Goal: Task Accomplishment & Management: Complete application form

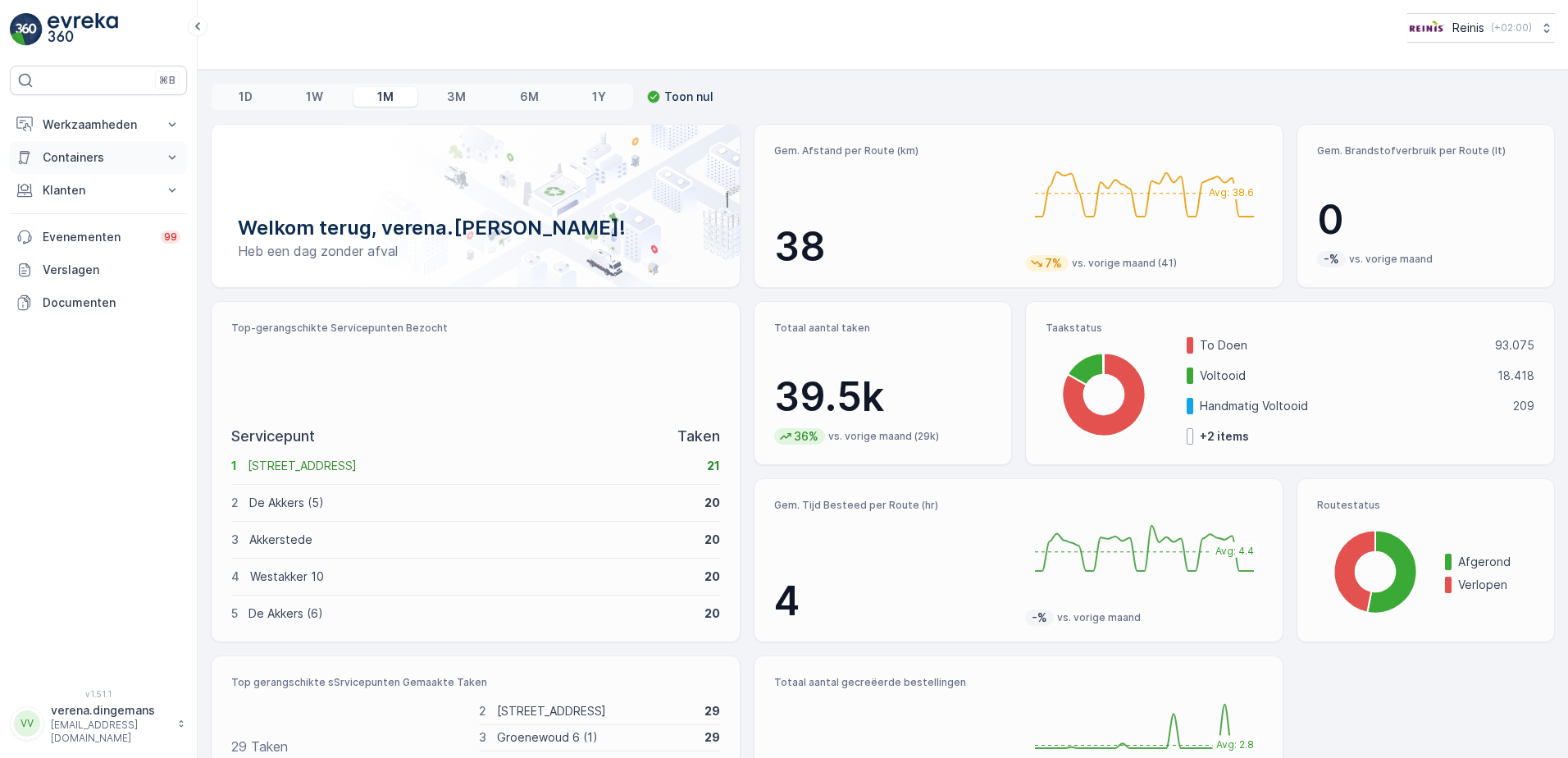
click at [143, 148] on button "Containers" at bounding box center [98, 157] width 177 height 32
click at [83, 241] on p "Klanten" at bounding box center [98, 236] width 111 height 17
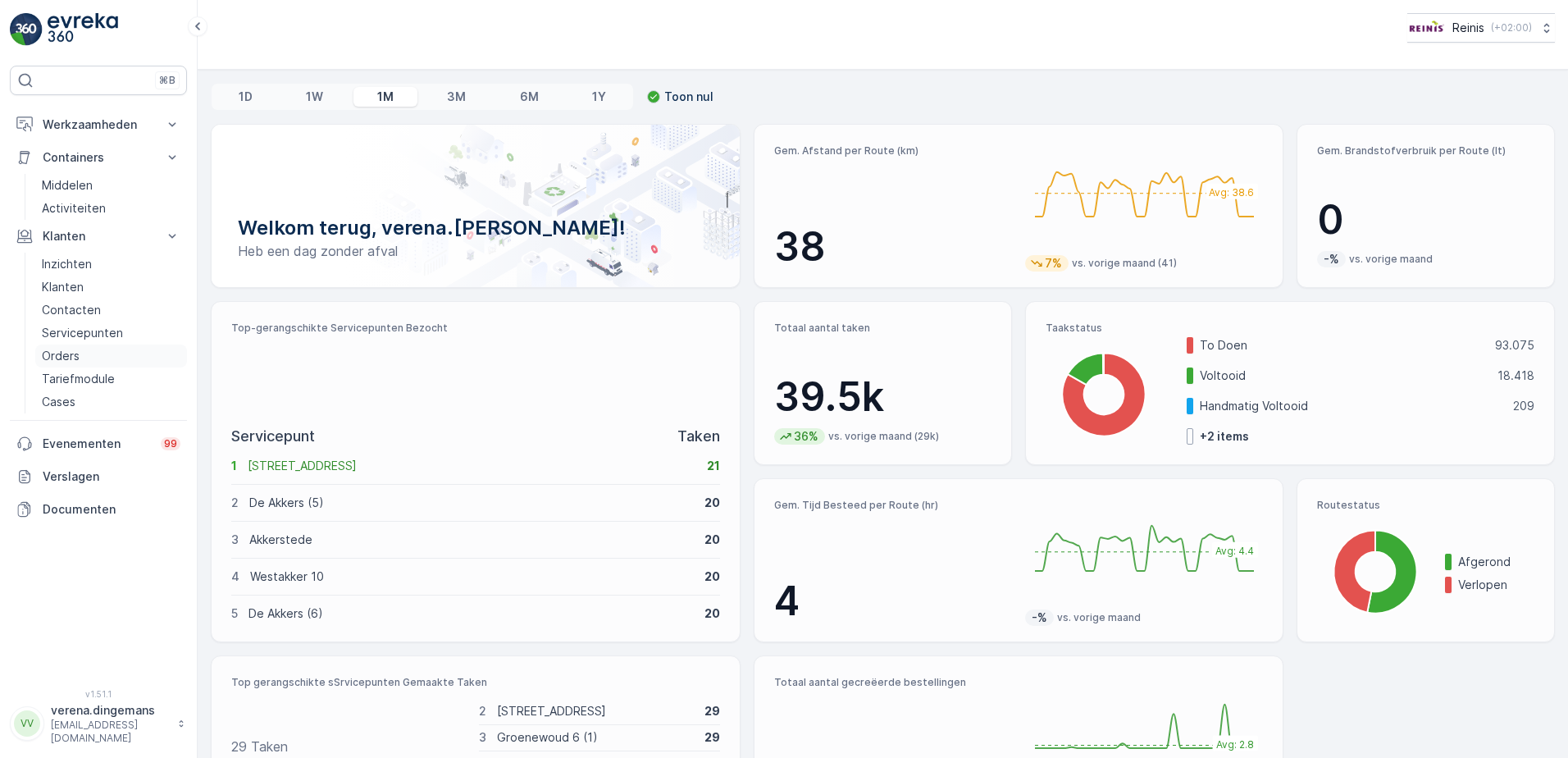
click at [63, 364] on p "Orders" at bounding box center [61, 356] width 38 height 17
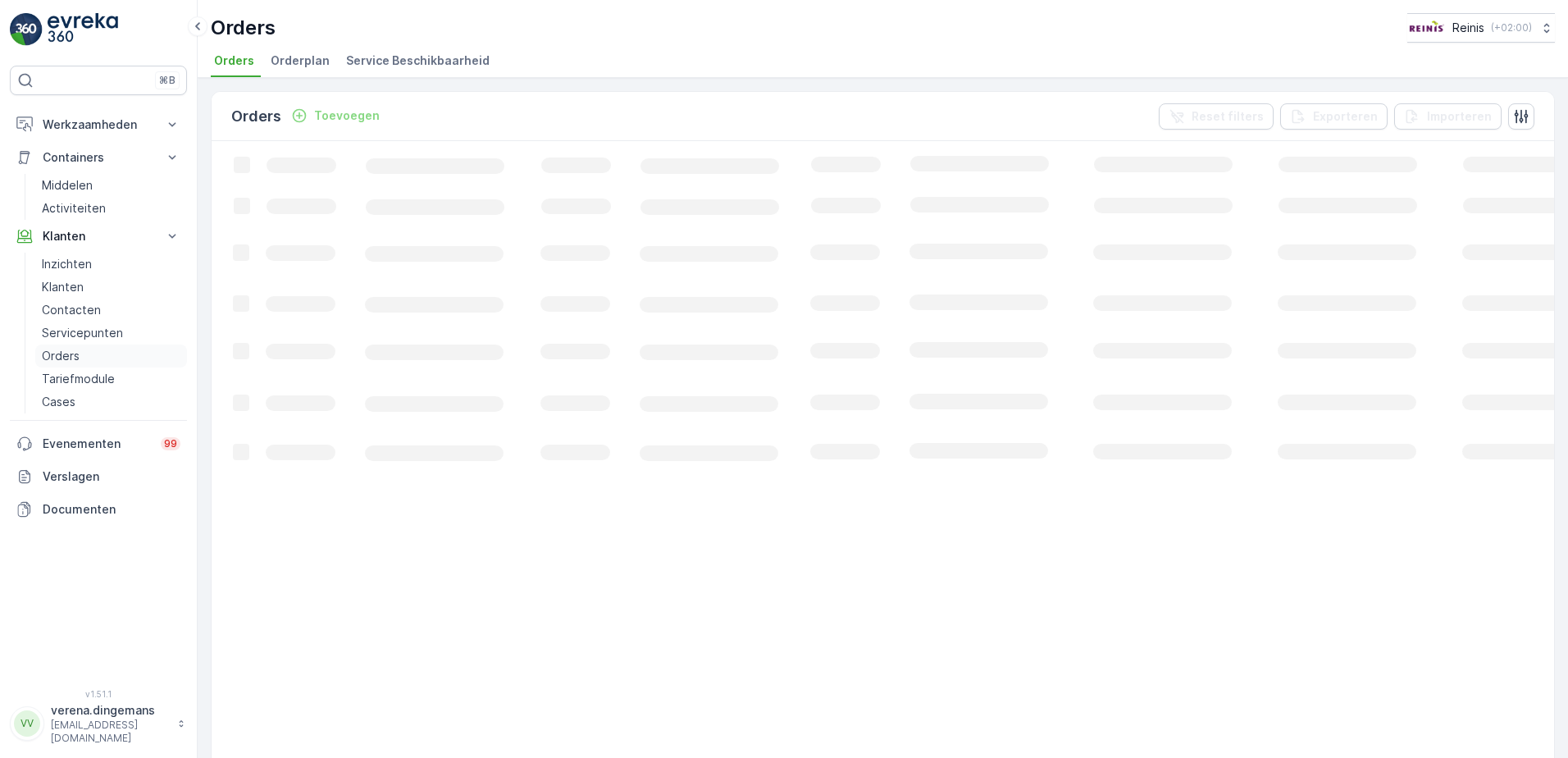
click at [67, 355] on p "Orders" at bounding box center [61, 356] width 38 height 17
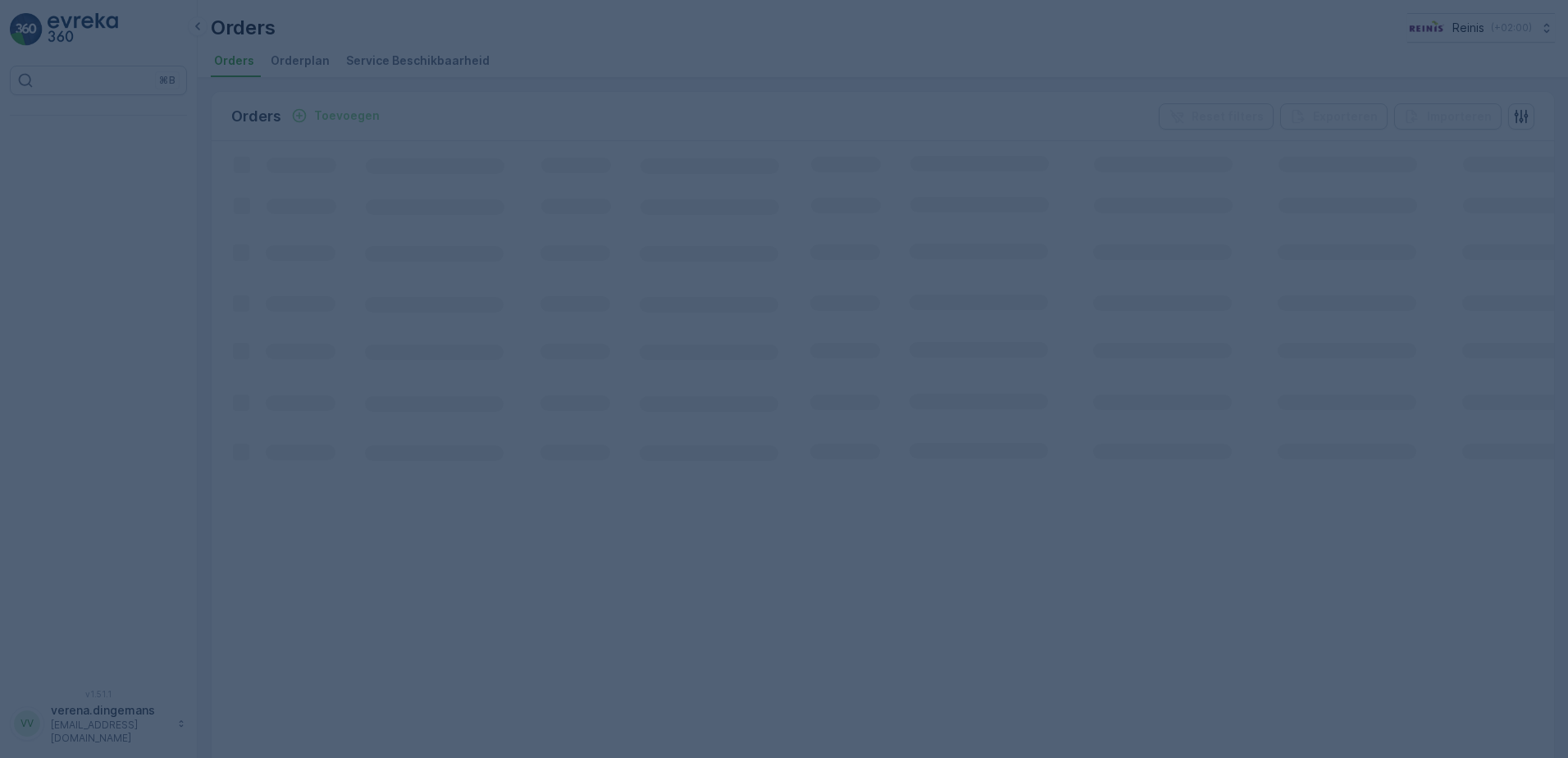
click at [553, 143] on div at bounding box center [784, 379] width 1568 height 758
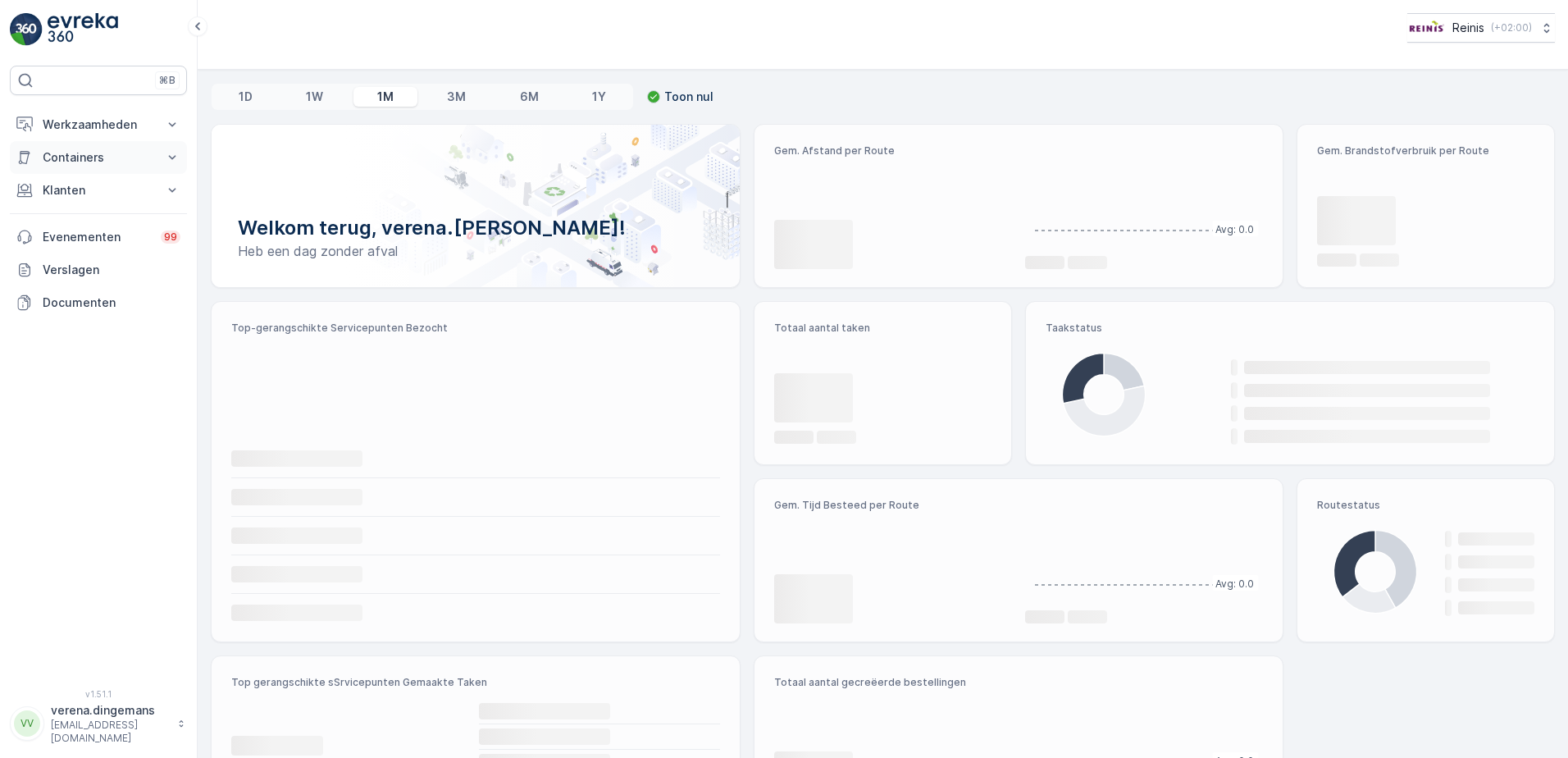
click at [148, 155] on p "Containers" at bounding box center [98, 157] width 111 height 17
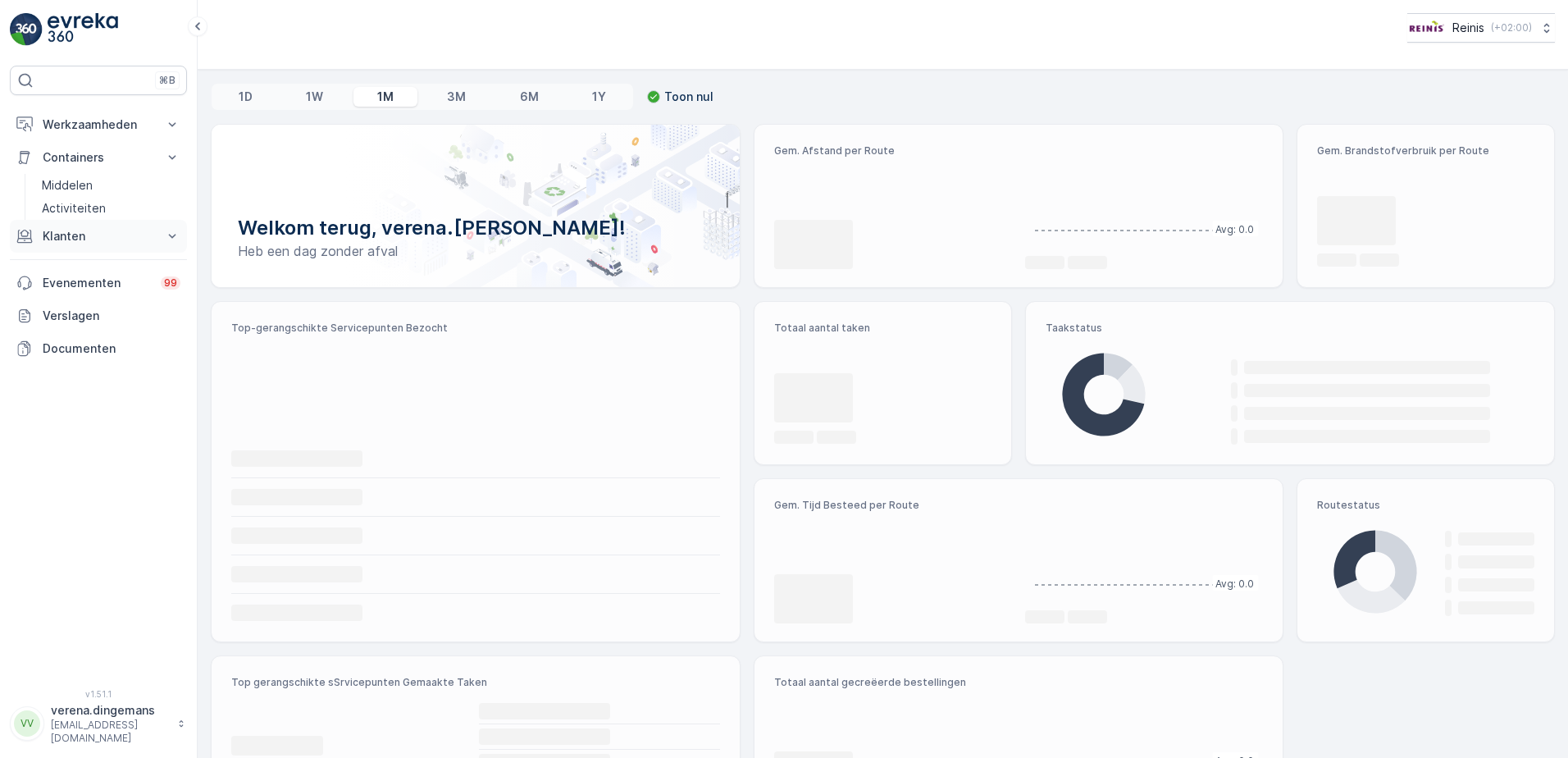
click at [136, 241] on p "Klanten" at bounding box center [98, 236] width 111 height 17
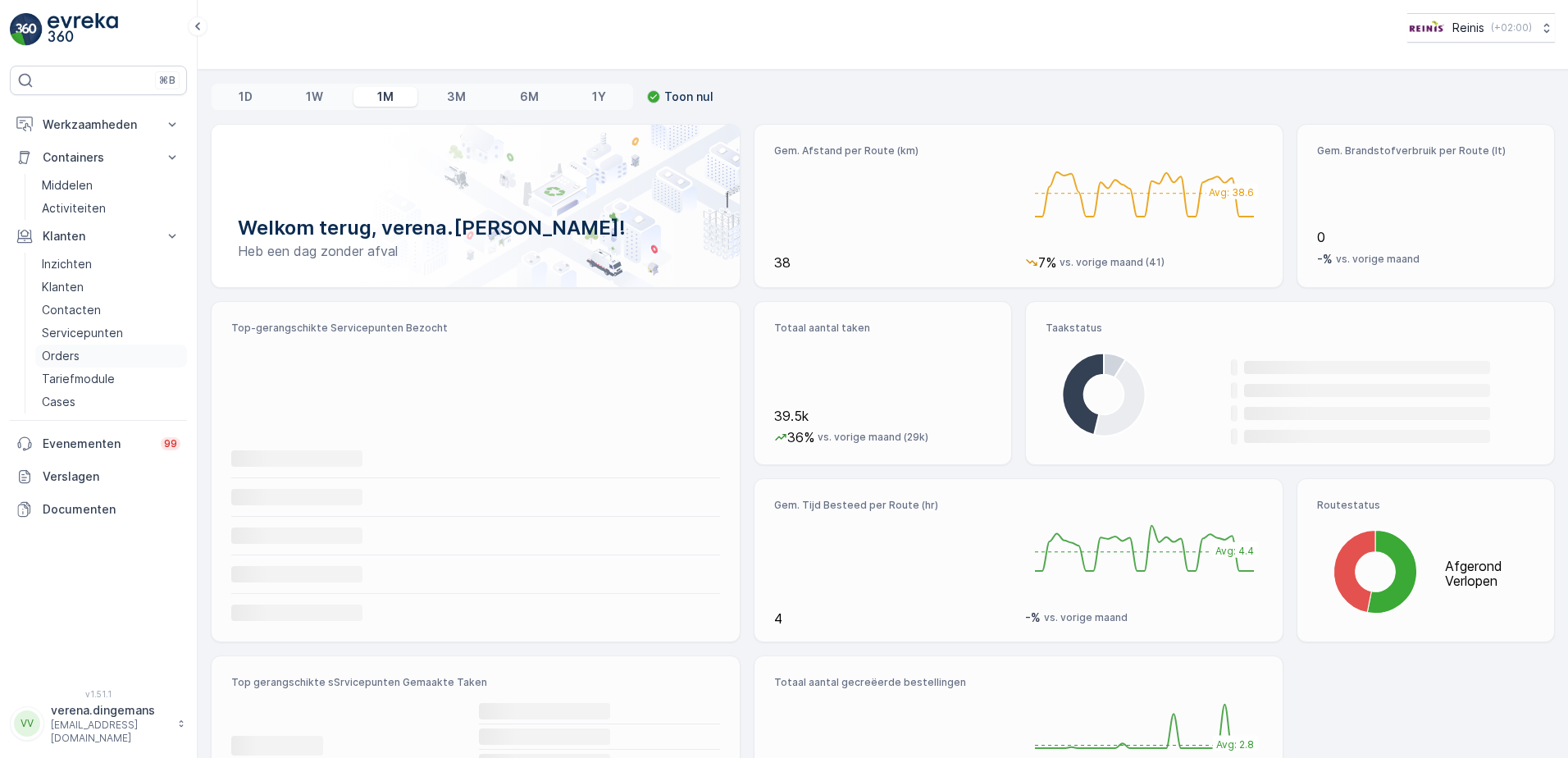
click at [56, 355] on p "Orders" at bounding box center [61, 356] width 38 height 17
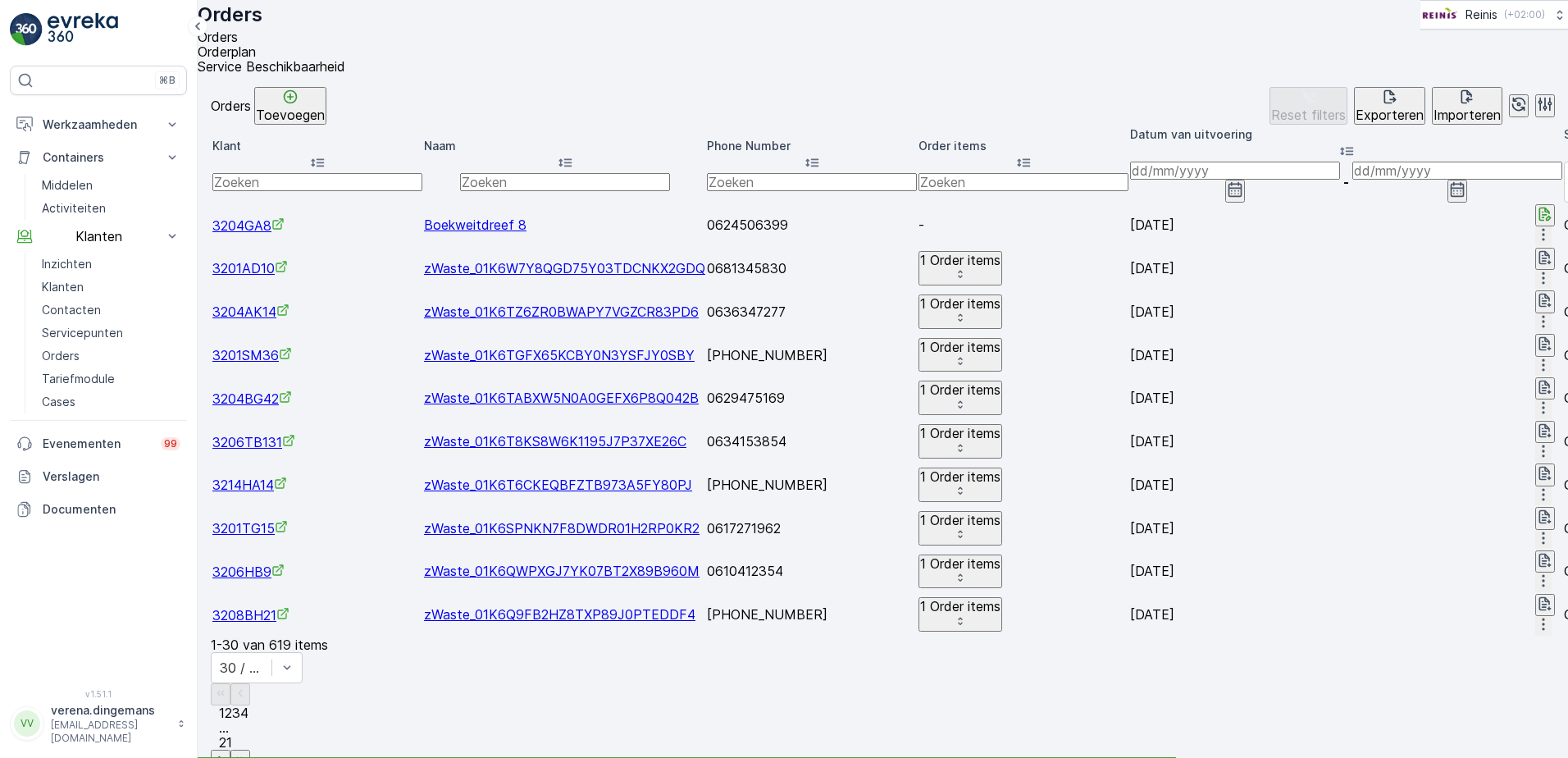
click at [325, 118] on p "Toevoegen" at bounding box center [290, 114] width 68 height 15
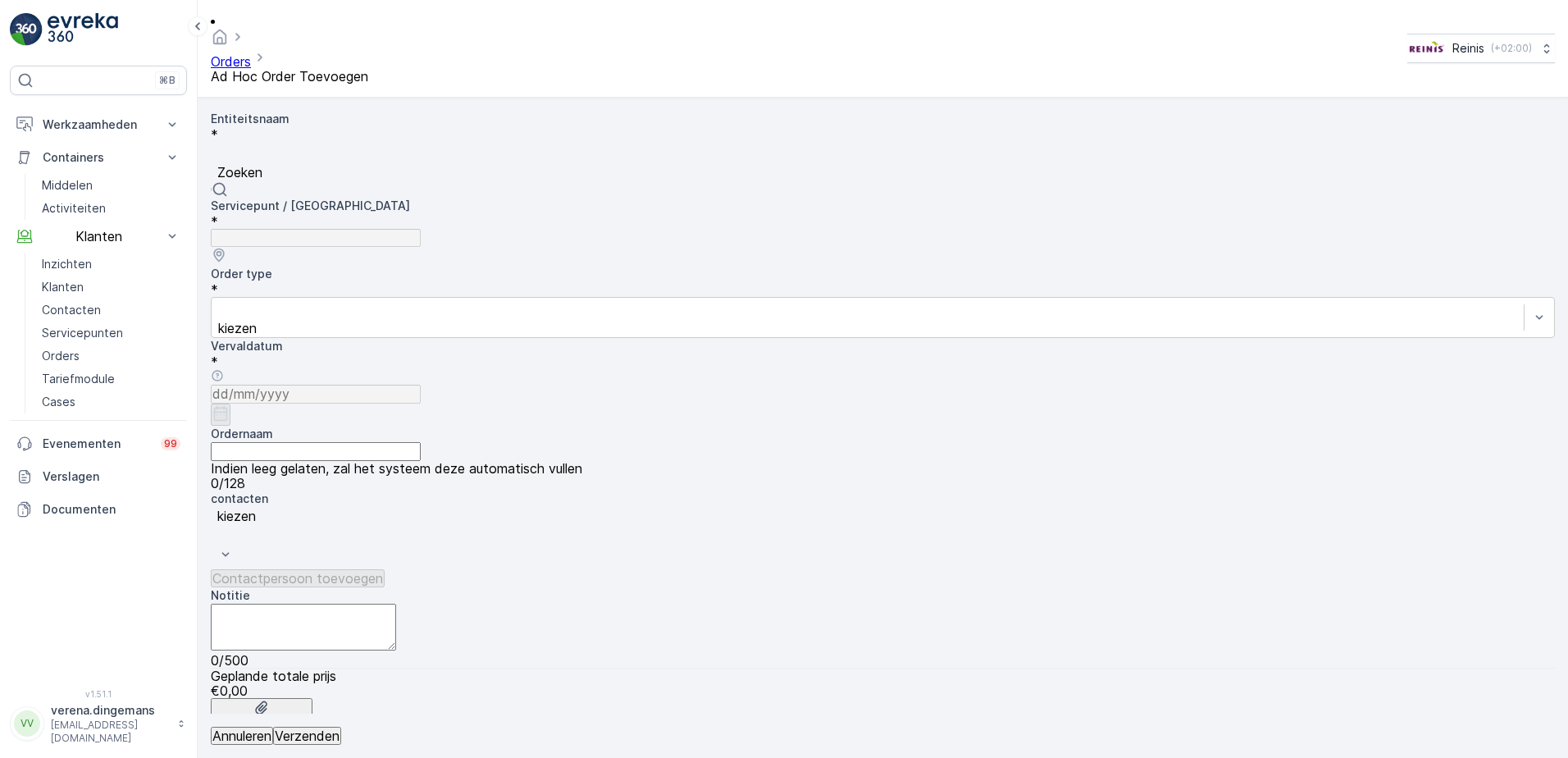
click at [317, 145] on div at bounding box center [882, 154] width 1327 height 18
click at [349, 165] on p "Zoeken" at bounding box center [562, 172] width 688 height 15
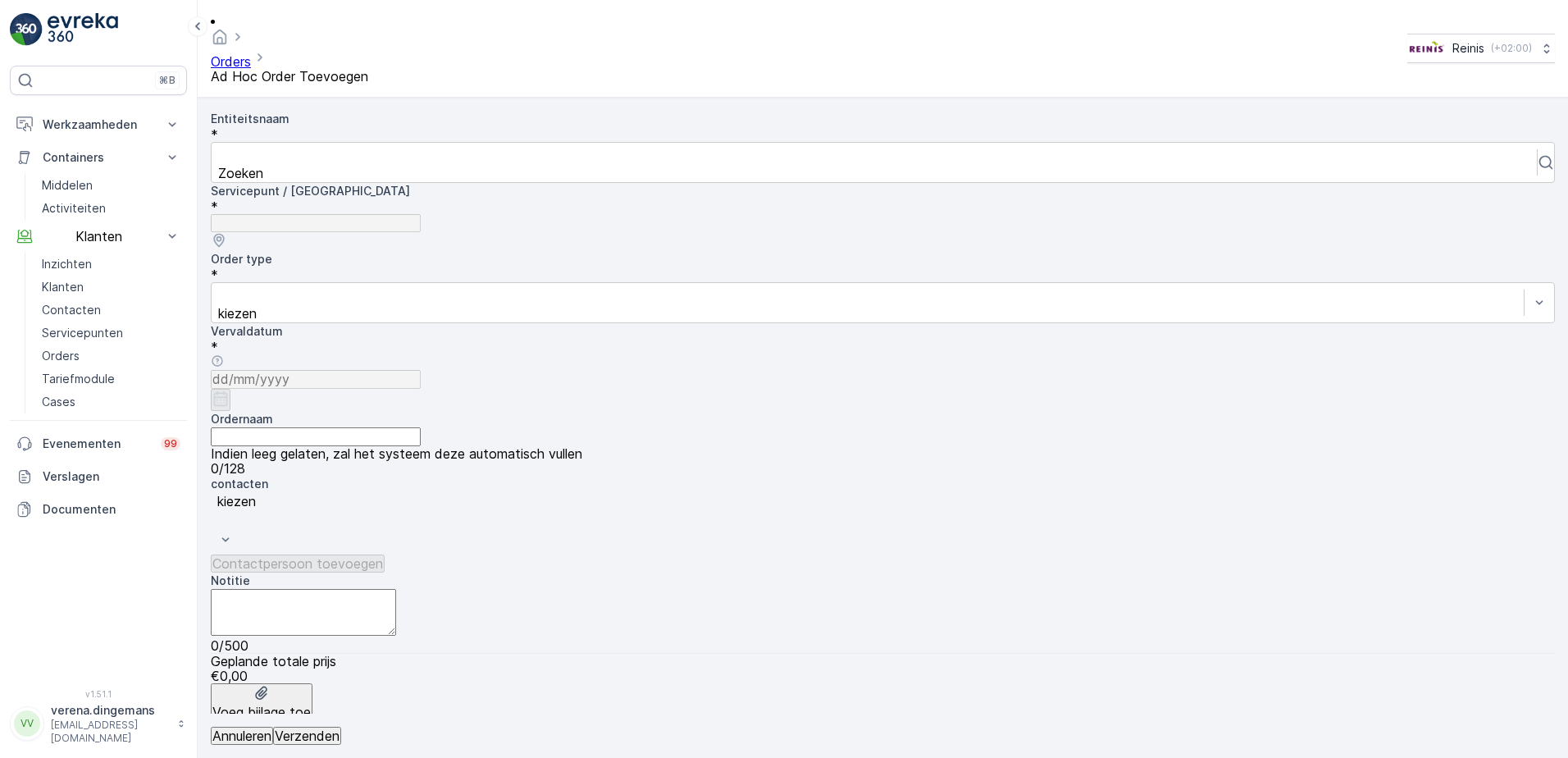
click at [218, 126] on span "*" at bounding box center [214, 134] width 7 height 17
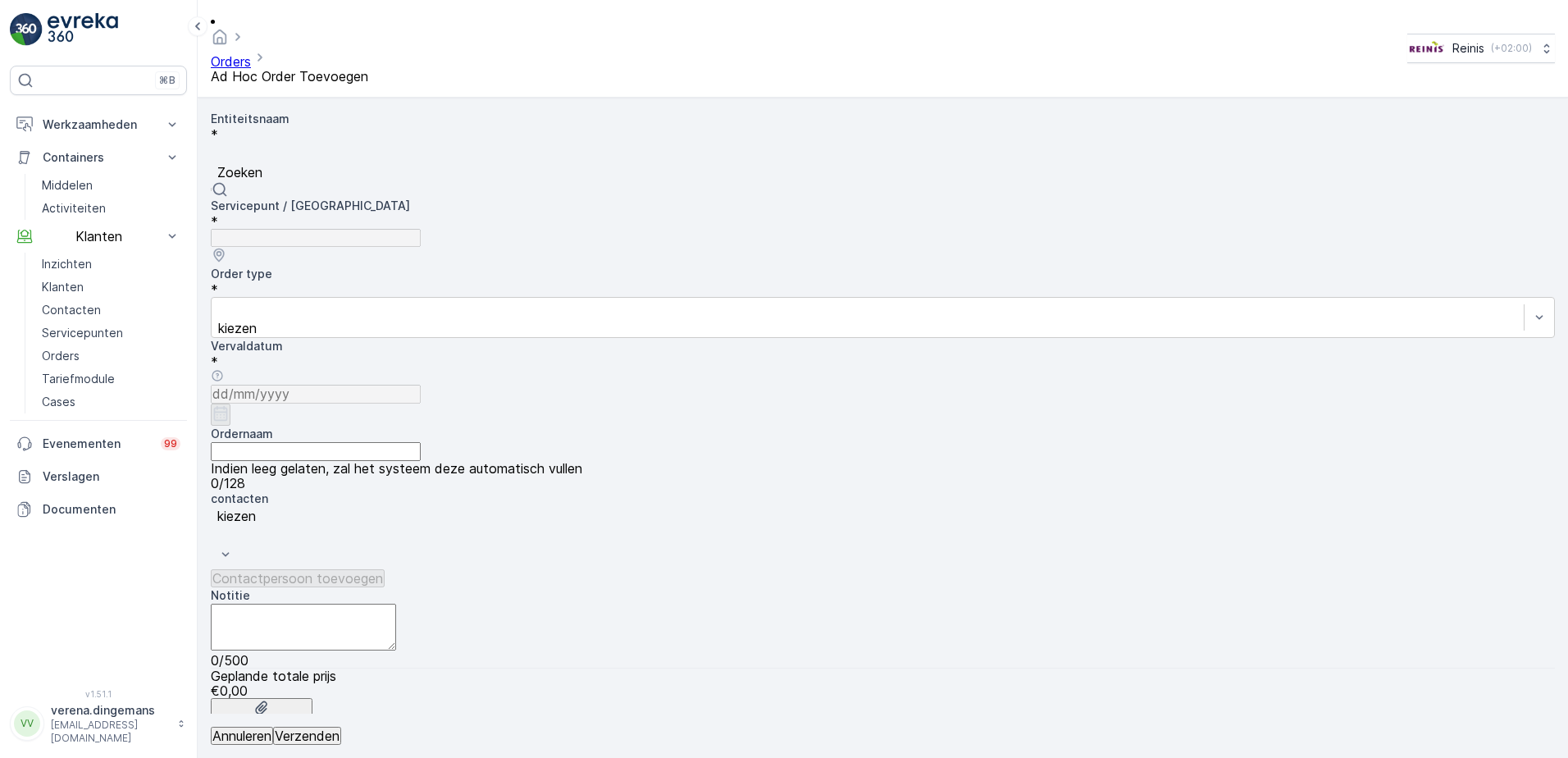
click at [292, 145] on div at bounding box center [882, 154] width 1327 height 18
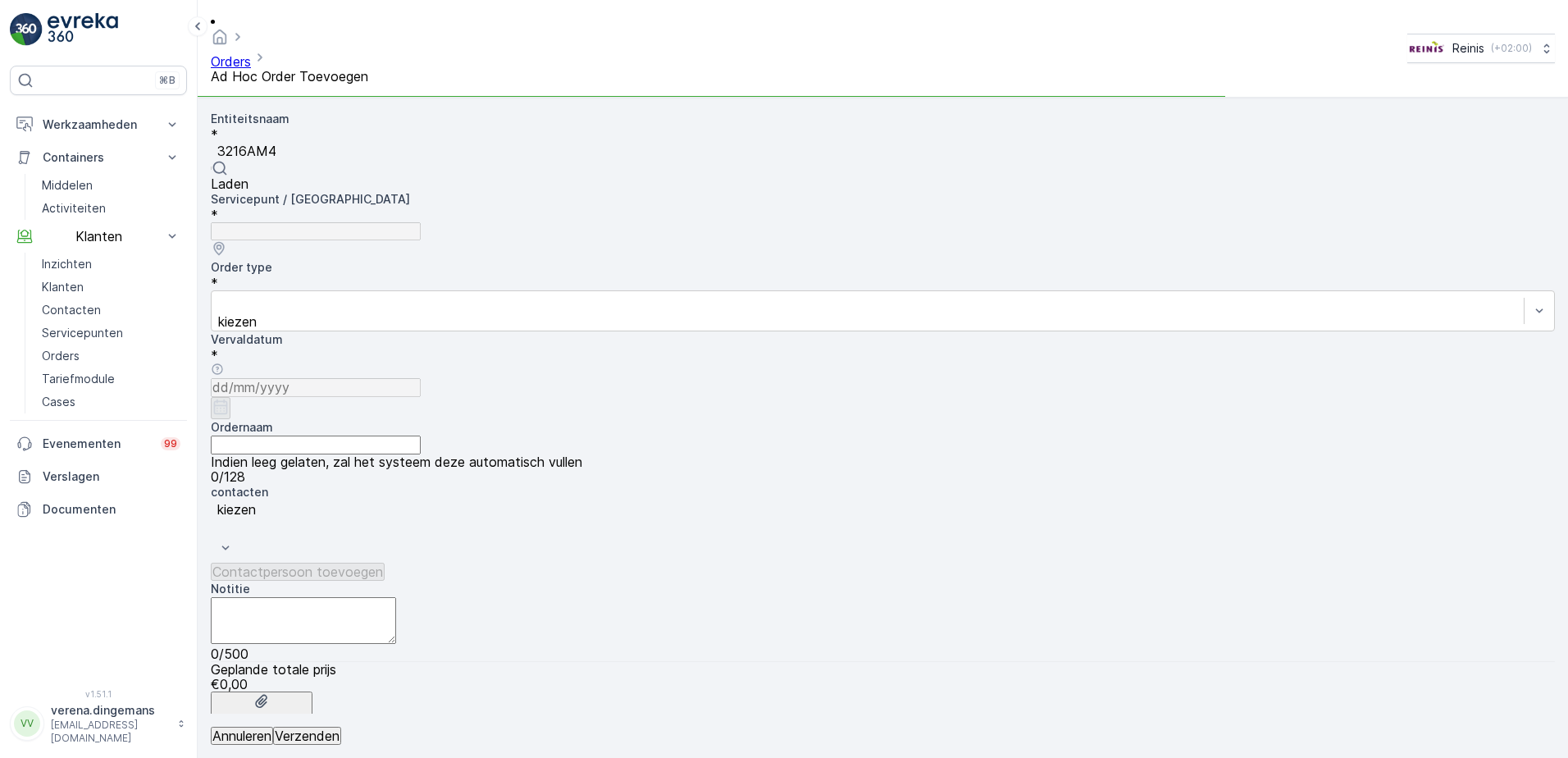
type input "3216AM4"
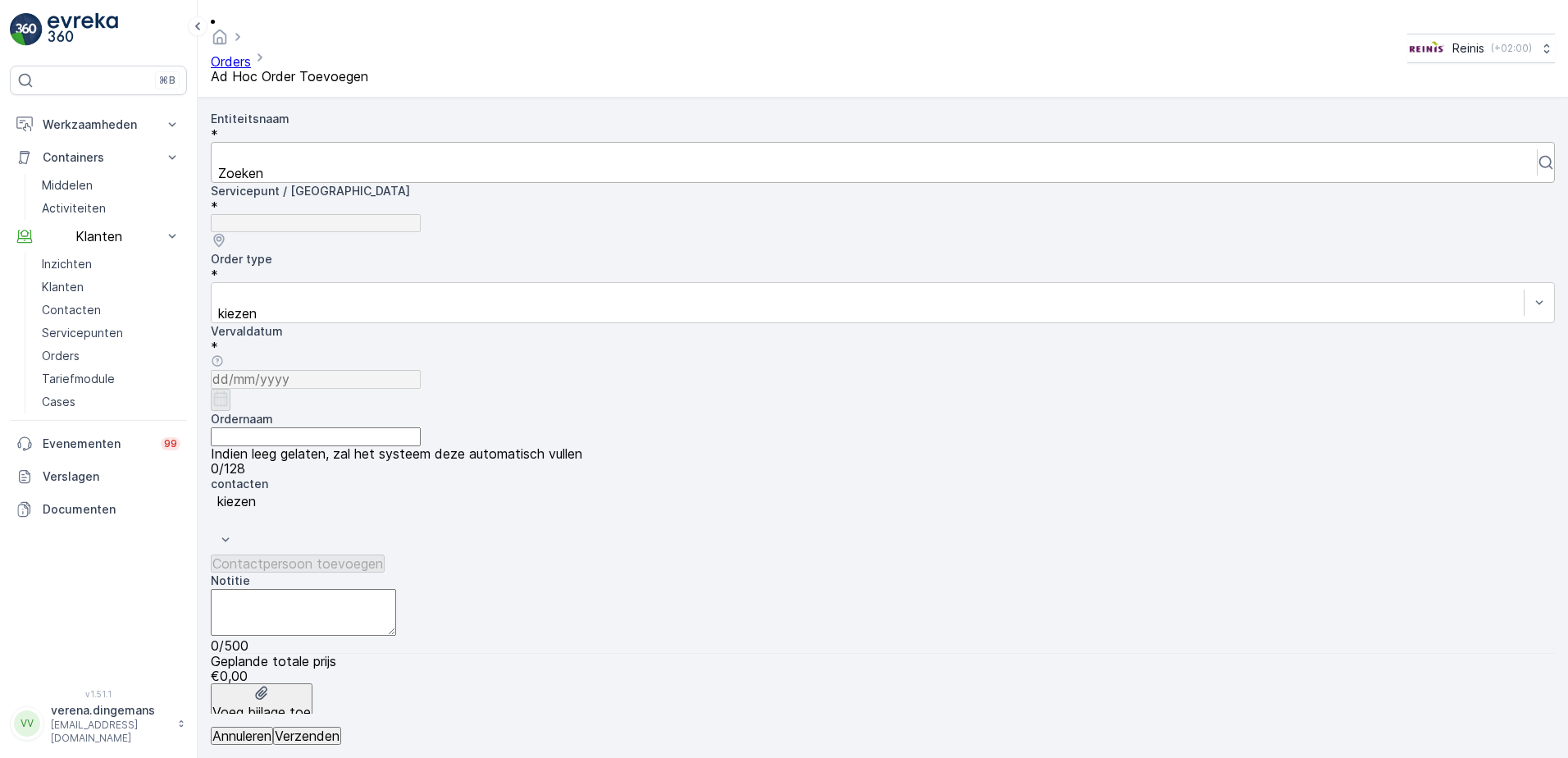
drag, startPoint x: 382, startPoint y: 102, endPoint x: 391, endPoint y: 112, distance: 13.5
click at [387, 111] on div "Entiteitsnaam * Zoeken" at bounding box center [882, 147] width 1344 height 72
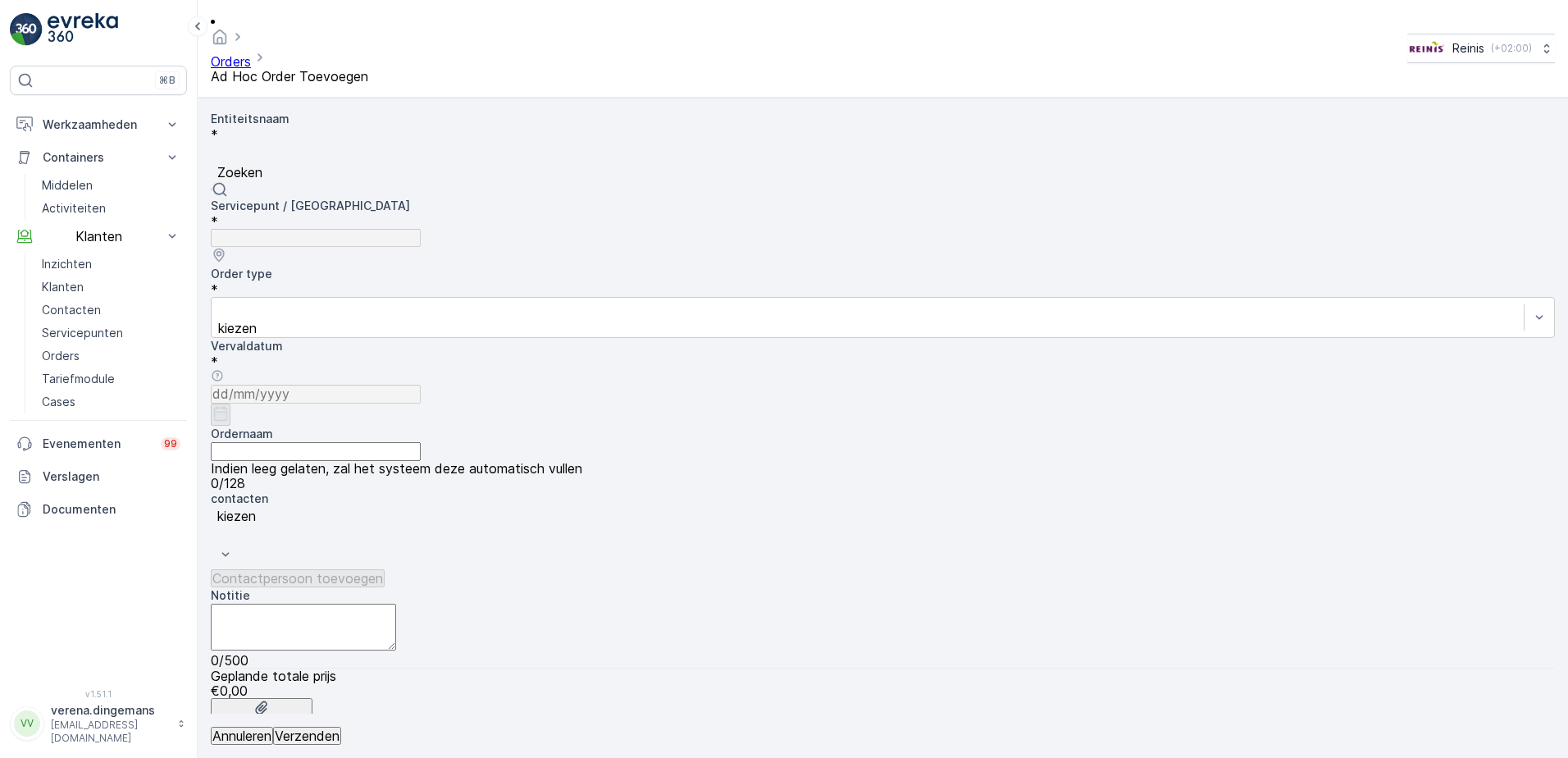
click at [390, 145] on div at bounding box center [882, 154] width 1327 height 18
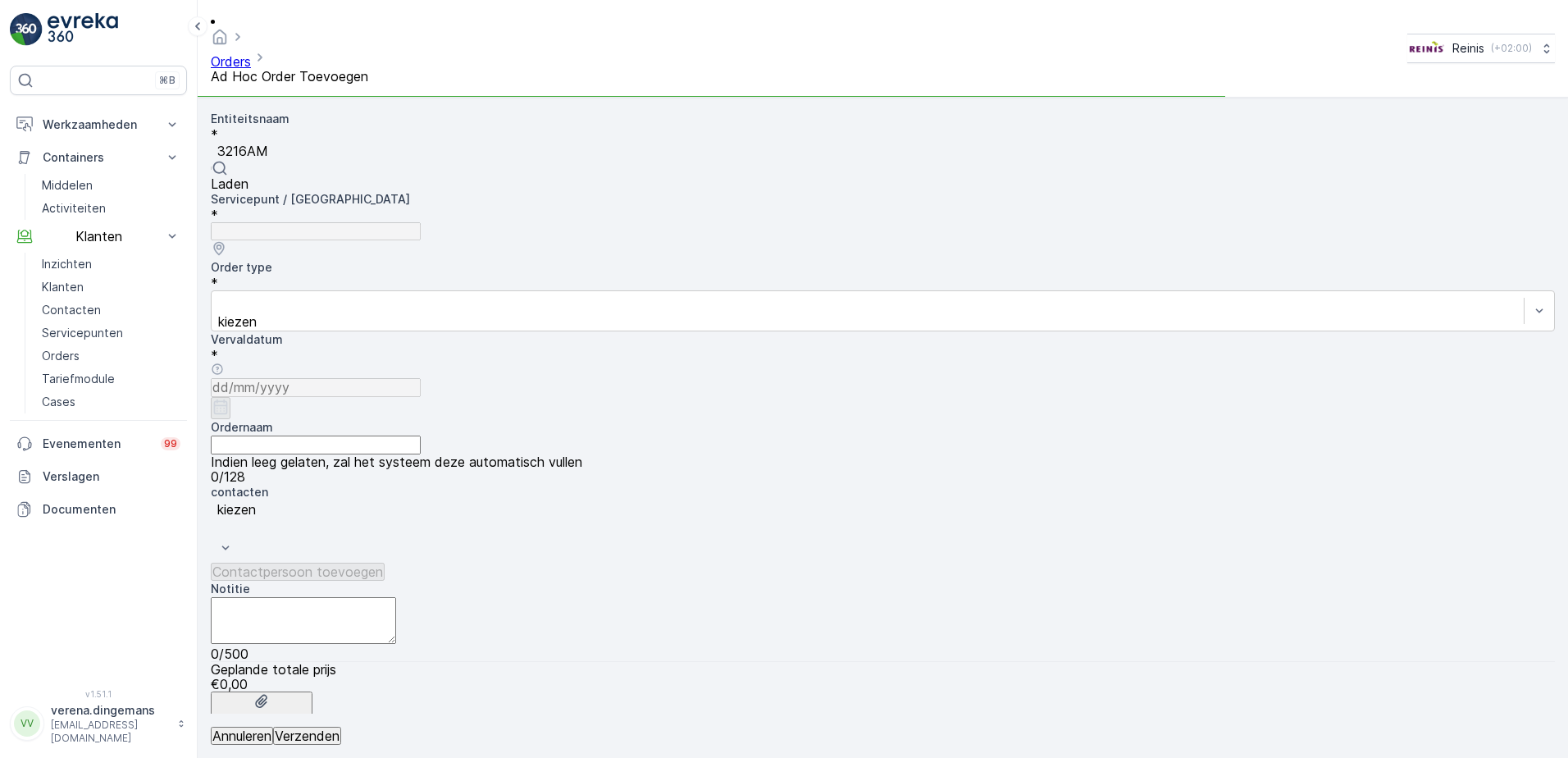
type input "3216AM4"
click at [270, 176] on span "3216AM4" at bounding box center [240, 184] width 59 height 17
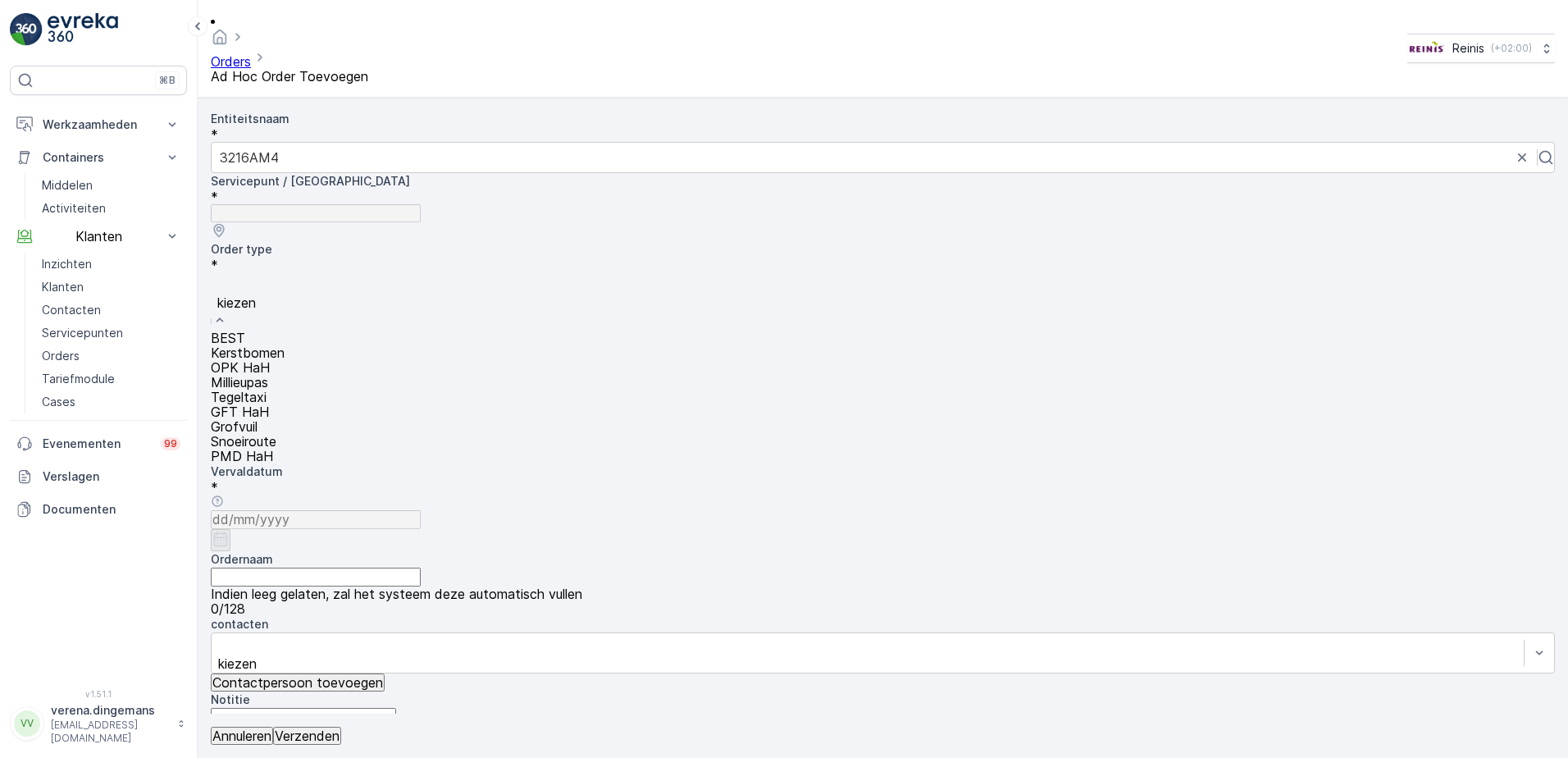
click at [257, 418] on span "Grofvuil" at bounding box center [234, 426] width 47 height 17
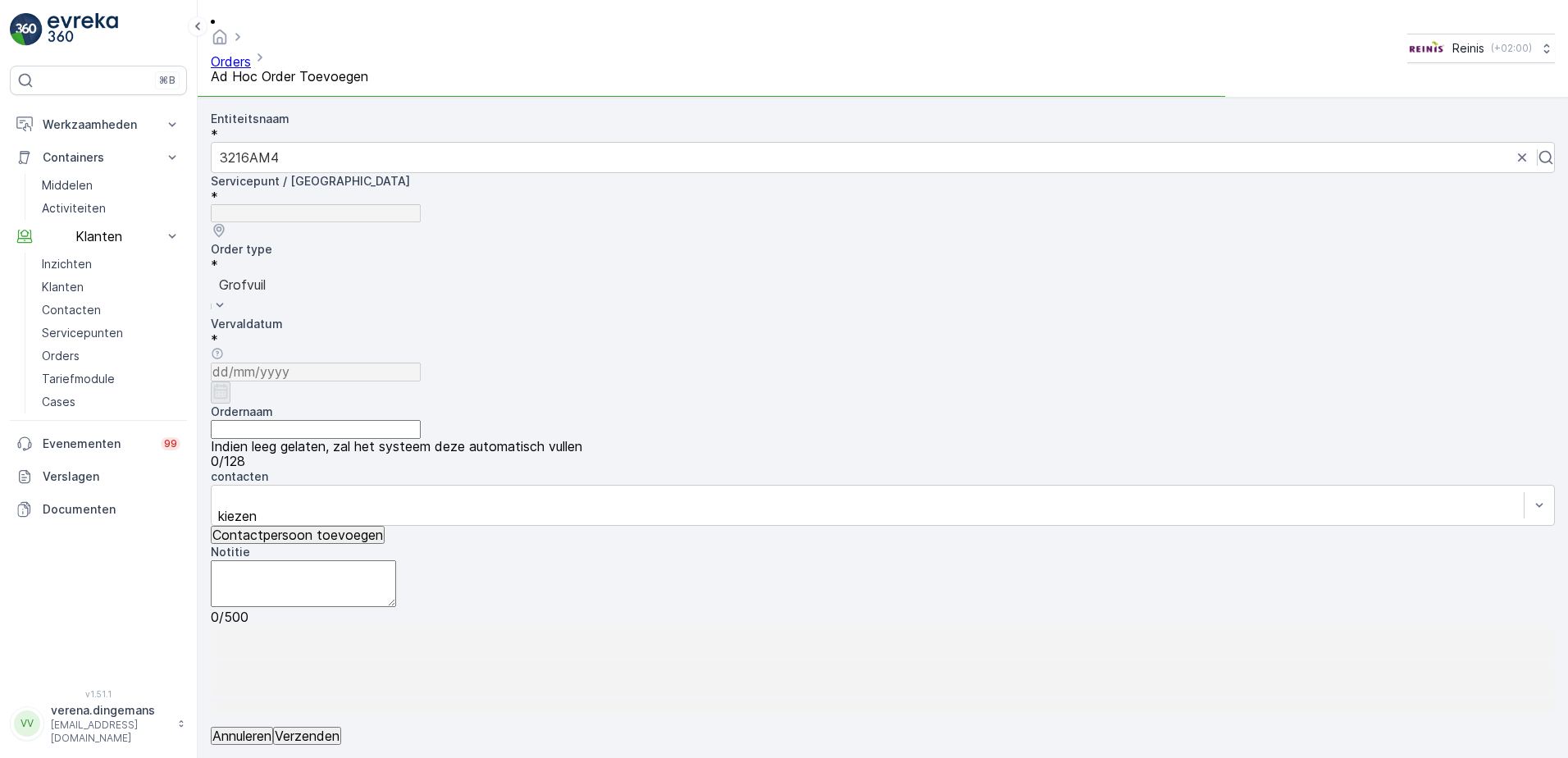
click at [355, 420] on input "Ordernaam" at bounding box center [315, 429] width 210 height 18
click at [351, 420] on input "Ordernaam" at bounding box center [315, 429] width 210 height 18
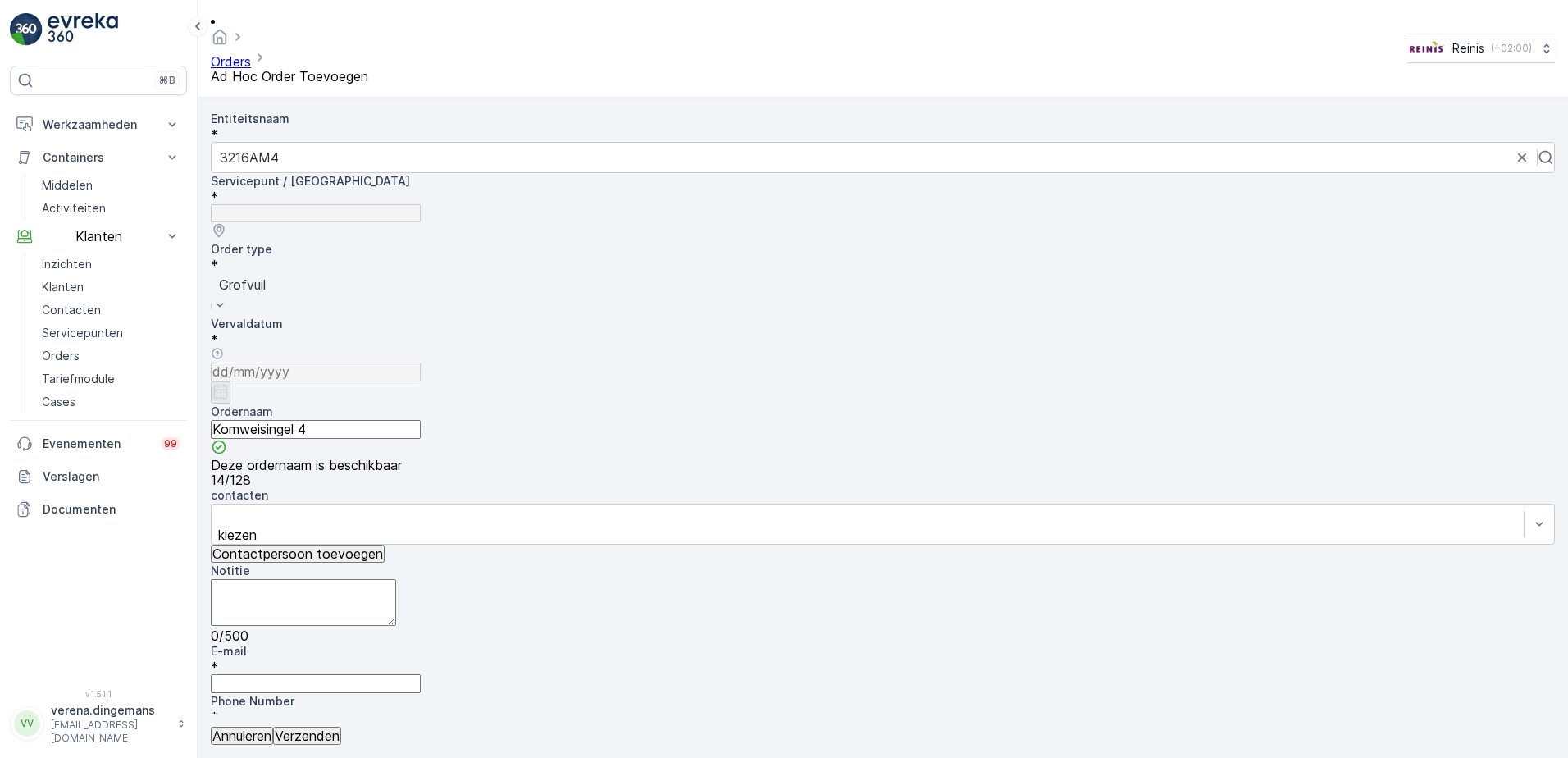
type input "Komweisingel 4"
drag, startPoint x: 990, startPoint y: 398, endPoint x: 1404, endPoint y: 424, distance: 414.8
drag, startPoint x: 981, startPoint y: 367, endPoint x: 1345, endPoint y: 409, distance: 366.4
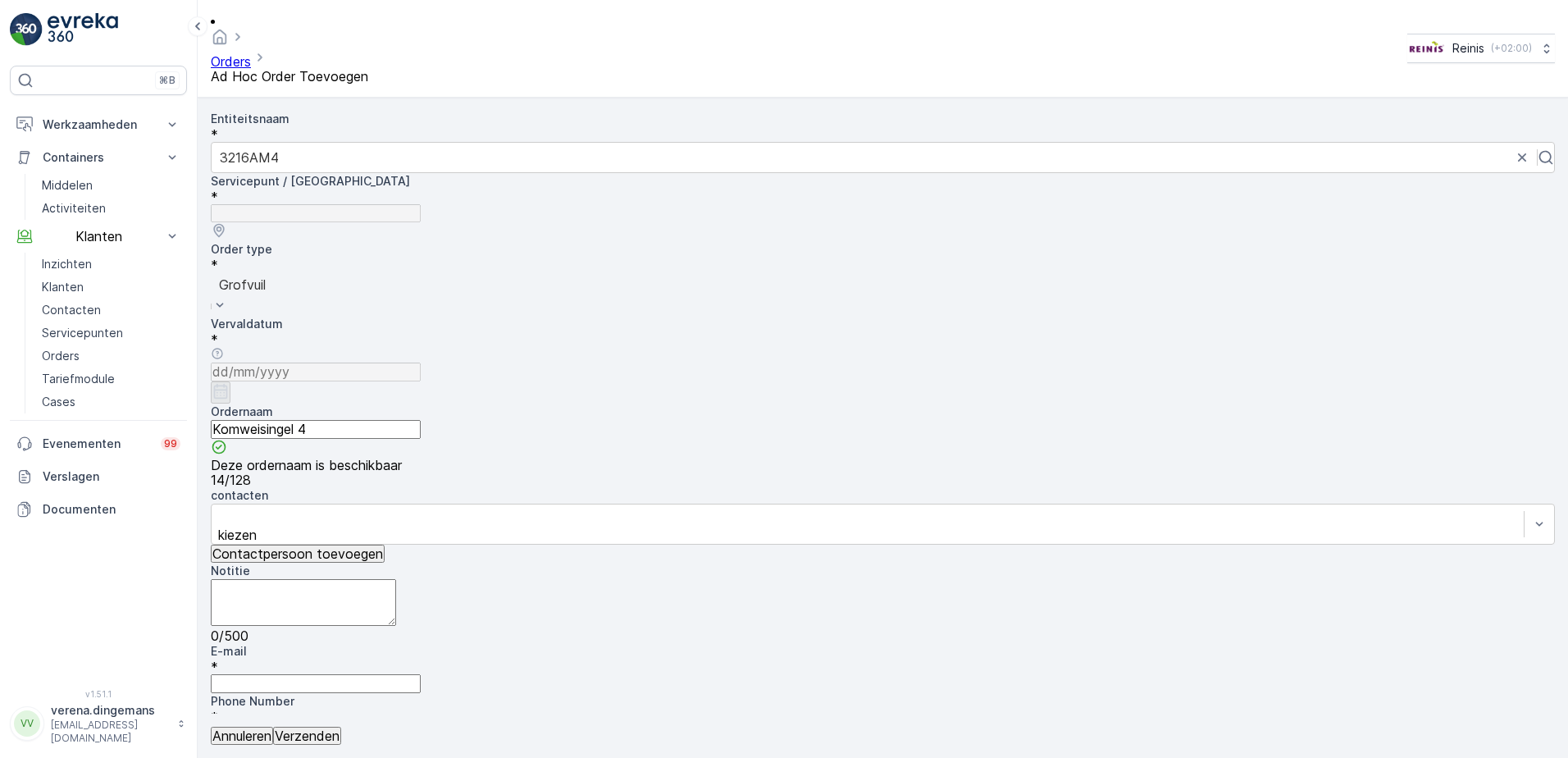
drag, startPoint x: 1181, startPoint y: 473, endPoint x: 1244, endPoint y: 477, distance: 63.1
click at [229, 383] on icon "button" at bounding box center [220, 391] width 17 height 17
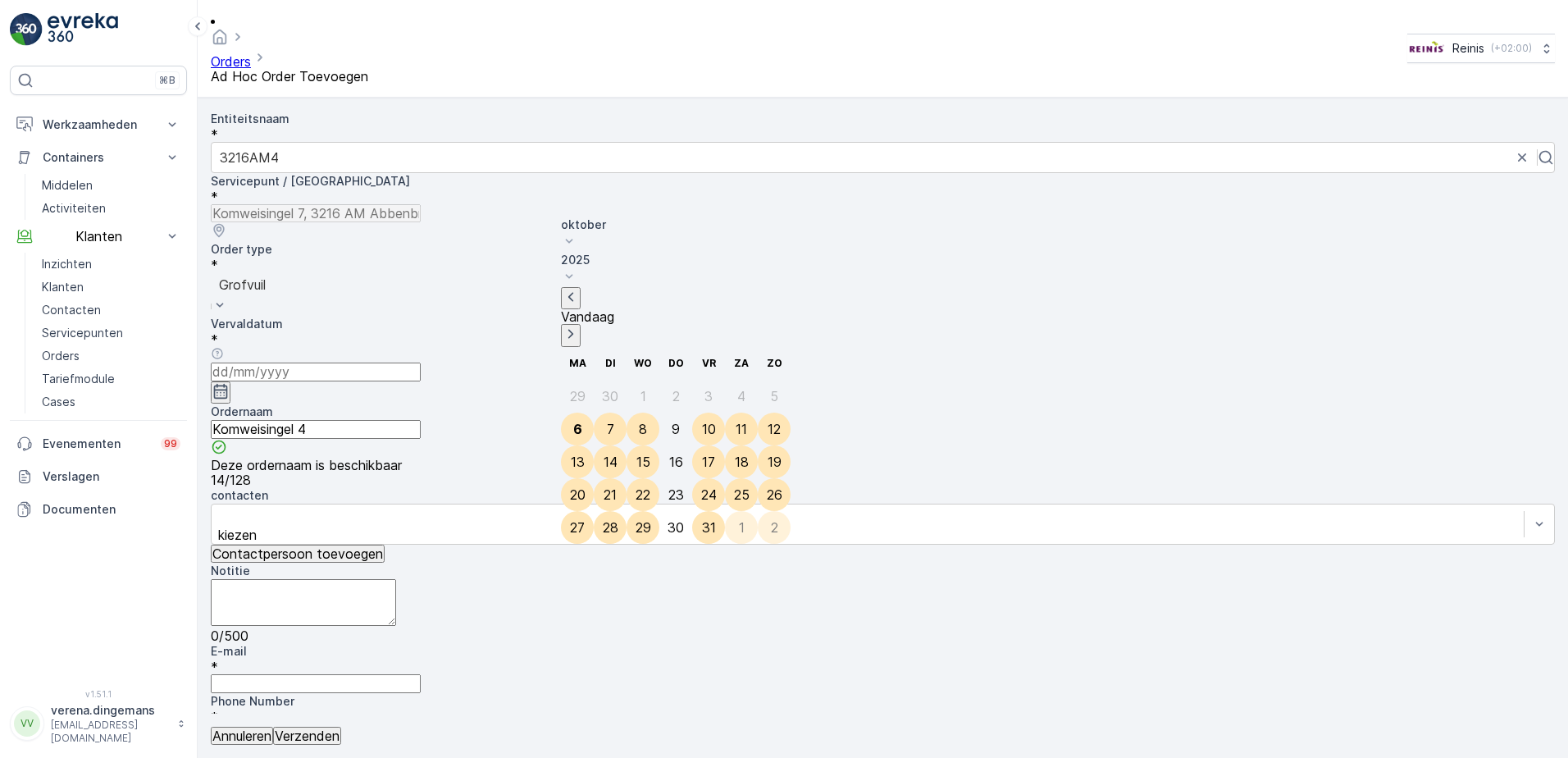
click at [672, 422] on div "9" at bounding box center [675, 429] width 8 height 15
type input "[DATE]"
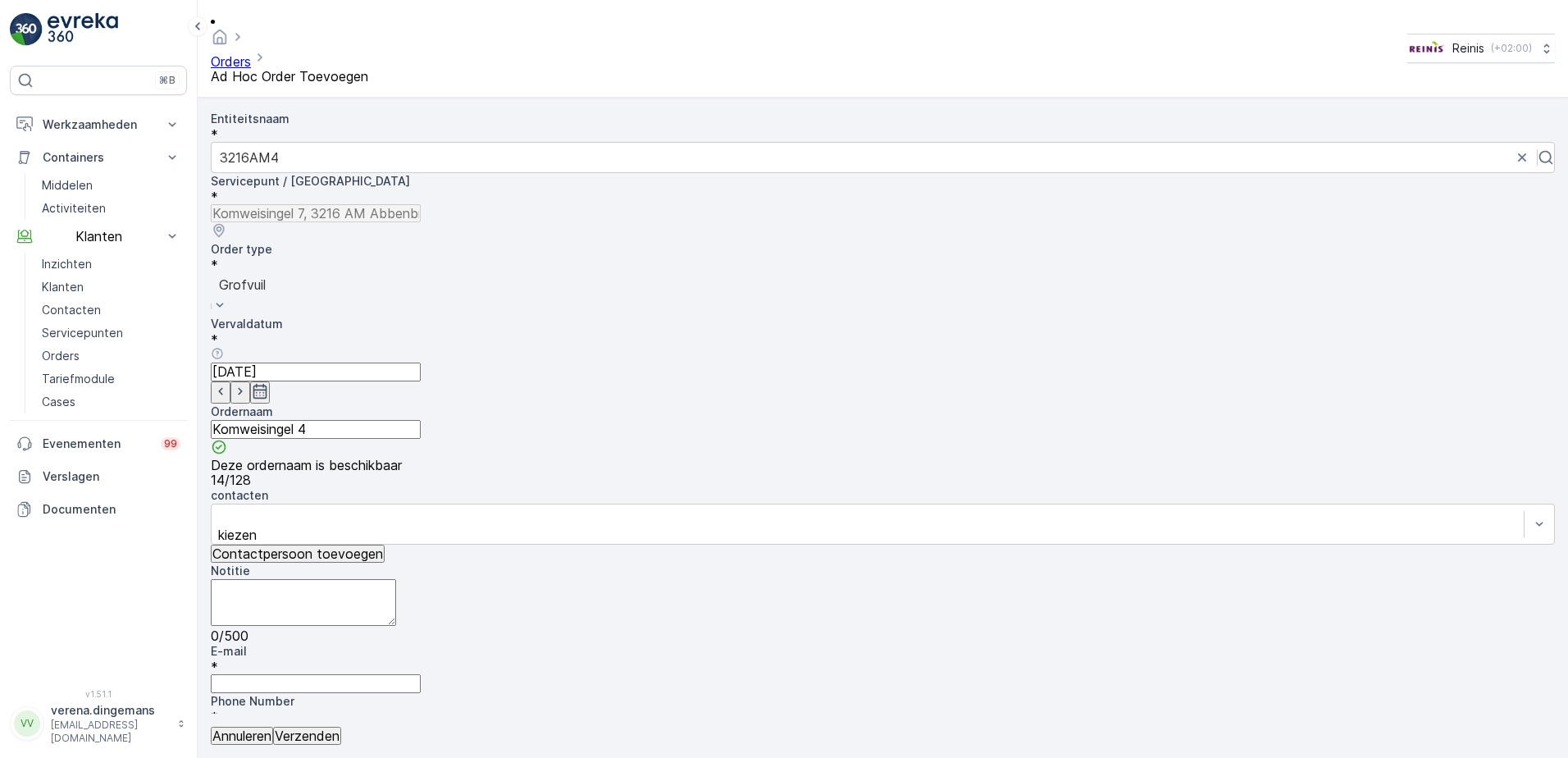
click at [396, 579] on textarea "Notitie" at bounding box center [303, 602] width 185 height 47
type textarea "1x bankstel 1 kuub"
click at [279, 675] on input "E-mail" at bounding box center [315, 683] width 210 height 18
click at [421, 725] on Number "Phone Number" at bounding box center [315, 733] width 210 height 18
type Number "0636319884"
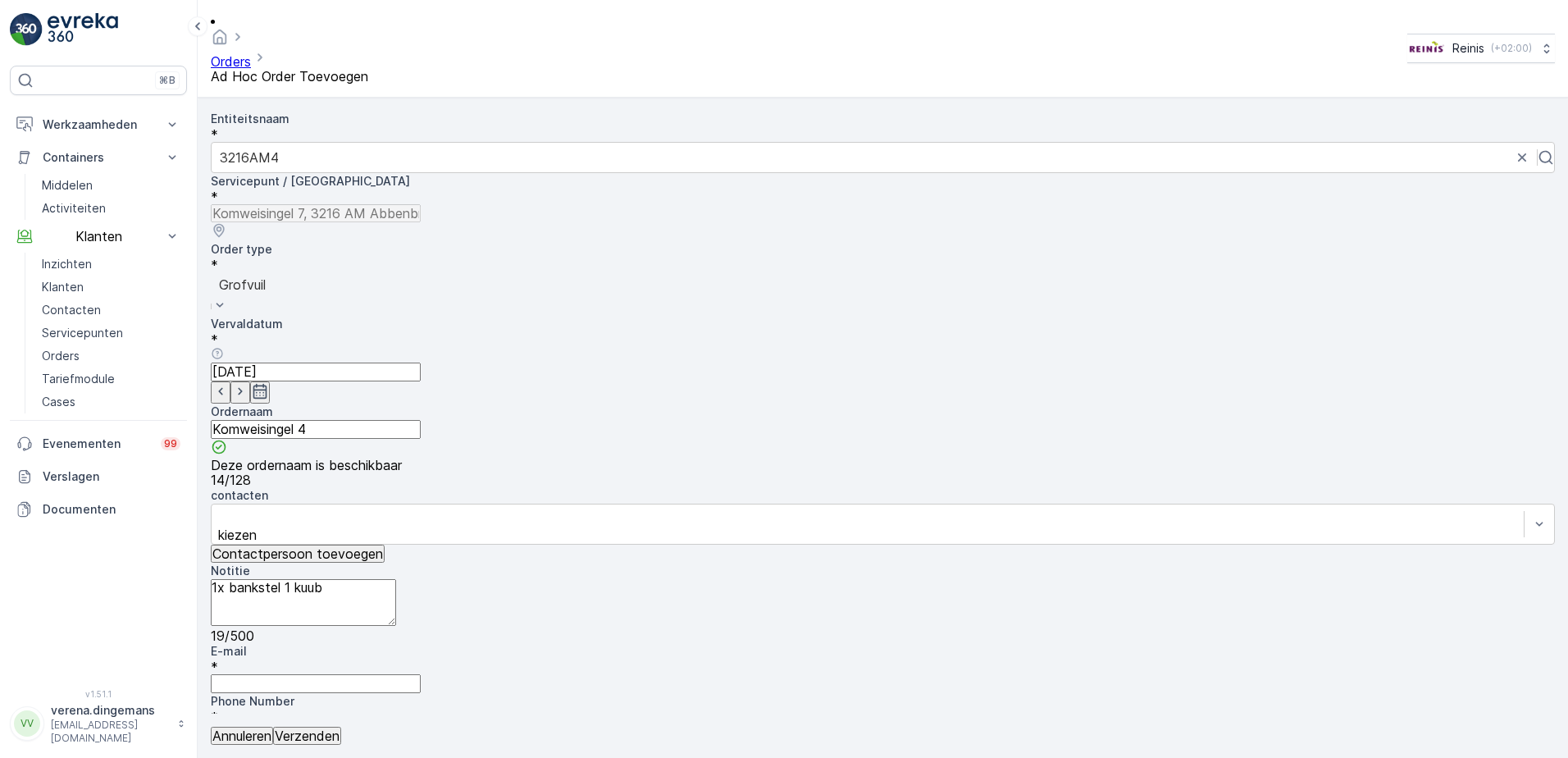
click at [464, 398] on div "Entiteitsnaam * 3216AM4 Servicepunt / Locatie * Order type * option Grofvuil, s…" at bounding box center [882, 527] width 1344 height 833
click at [294, 675] on input "E-mail" at bounding box center [315, 683] width 210 height 18
type input "[EMAIL_ADDRESS][DOMAIN_NAME]"
click at [329, 733] on p "Verzenden" at bounding box center [307, 735] width 65 height 15
